Goal: Information Seeking & Learning: Find specific fact

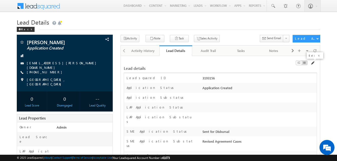
click at [313, 62] on span at bounding box center [312, 63] width 4 height 4
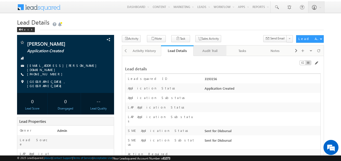
click at [212, 52] on div "Audit Trail" at bounding box center [209, 51] width 24 height 6
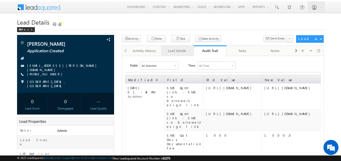
click at [181, 52] on div "Lead Details" at bounding box center [177, 51] width 24 height 6
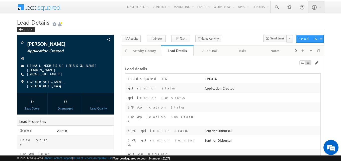
click at [213, 79] on div "3193156" at bounding box center [261, 79] width 117 height 7
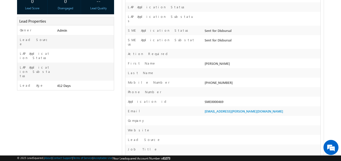
scroll to position [100, 0]
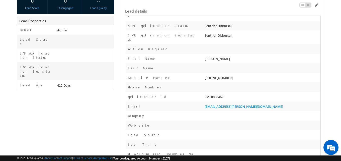
click at [214, 94] on div "SME0000469" at bounding box center [261, 97] width 117 height 7
copy div "SME0000469"
